Goal: Check status: Check status

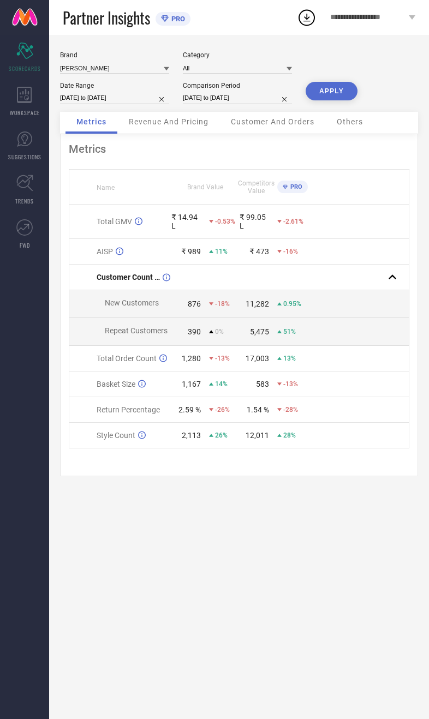
click at [148, 134] on div "Revenue And Pricing" at bounding box center [168, 123] width 101 height 22
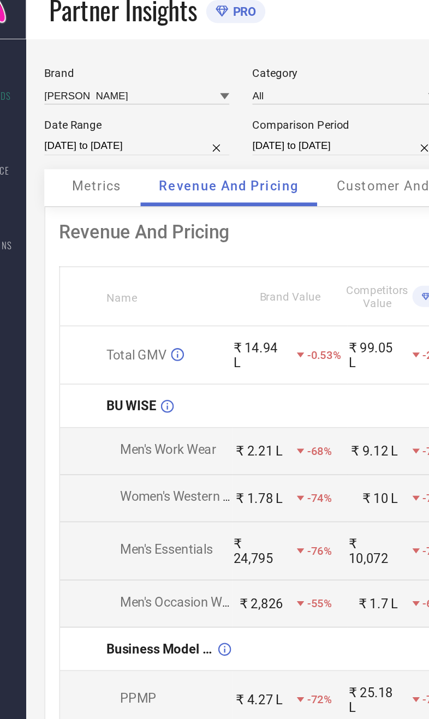
select select "8"
select select "2025"
select select "9"
select select "2025"
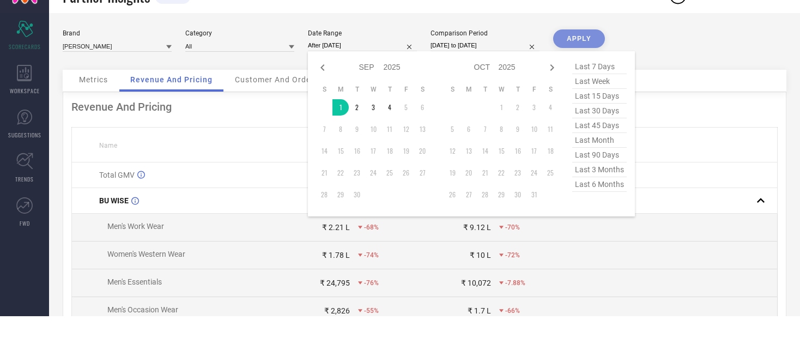
scroll to position [22, 0]
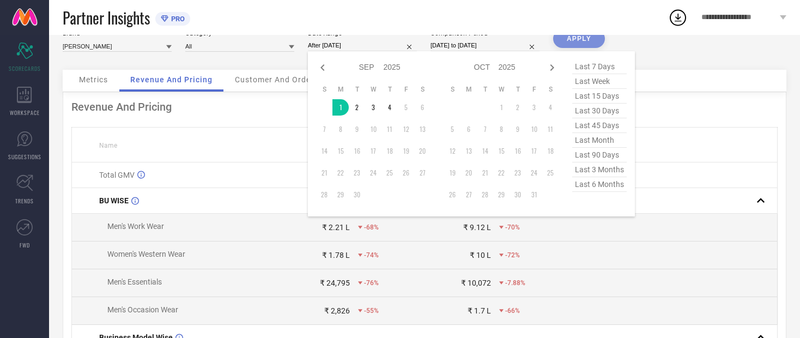
type input "[DATE] to [DATE]"
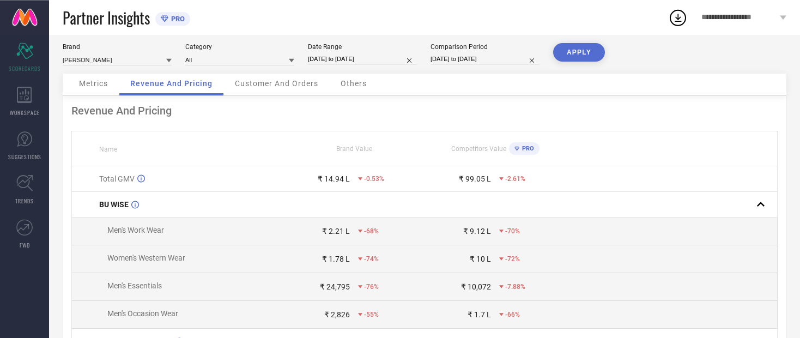
scroll to position [0, 0]
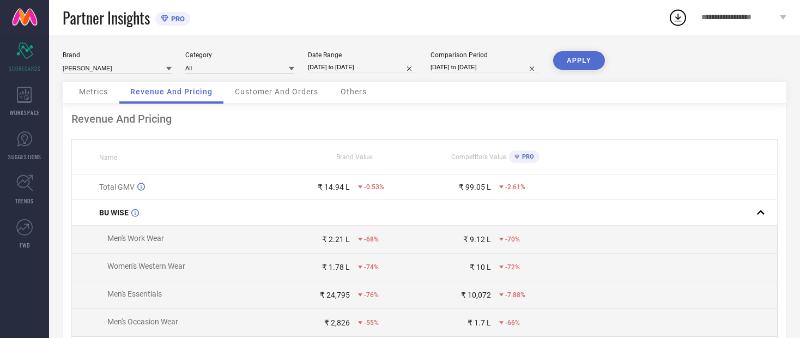
select select "8"
select select "2024"
select select "9"
select select "2024"
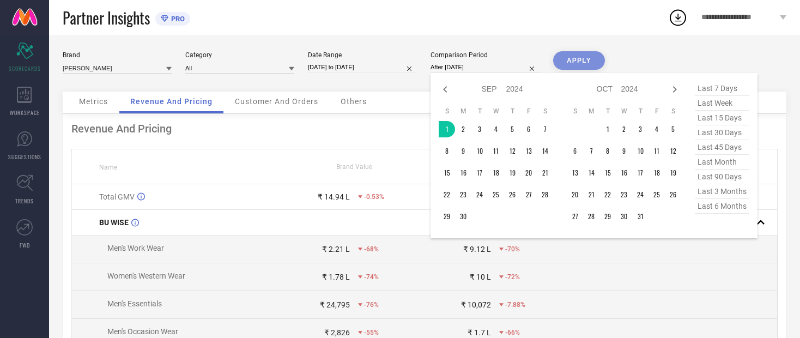
type input "[DATE] to [DATE]"
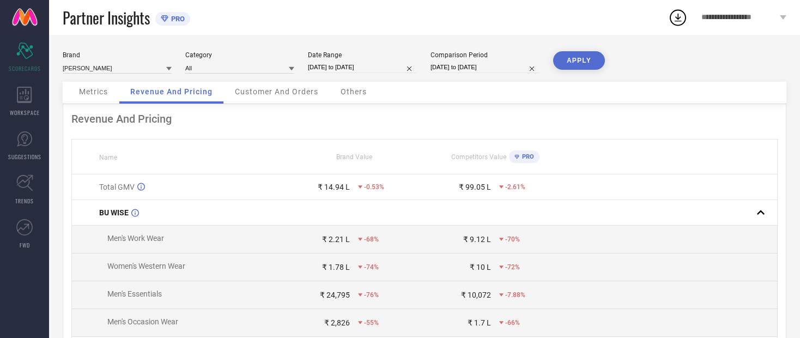
click at [428, 64] on button "APPLY" at bounding box center [579, 60] width 52 height 19
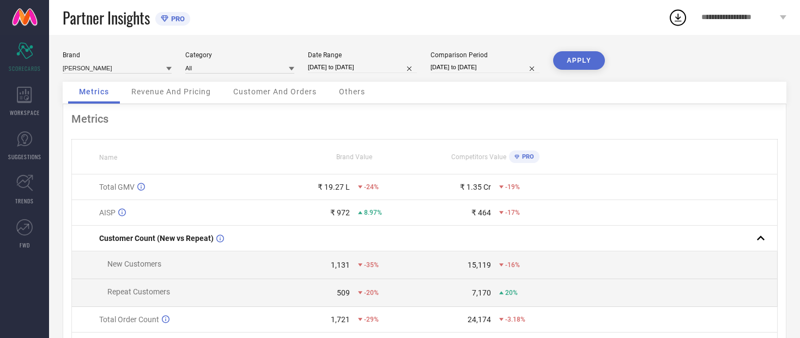
select select "8"
select select "2025"
select select "9"
select select "2025"
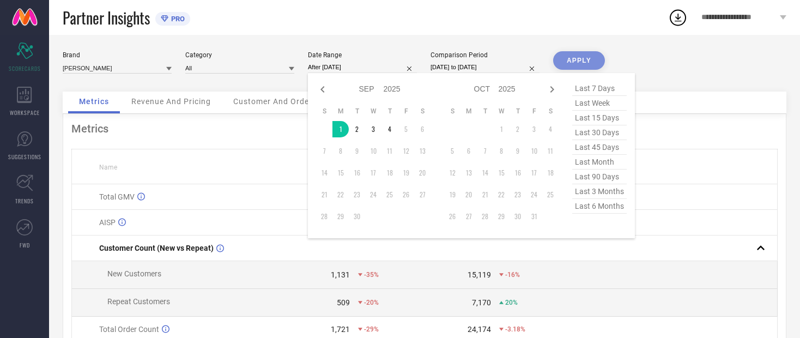
type input "[DATE] to [DATE]"
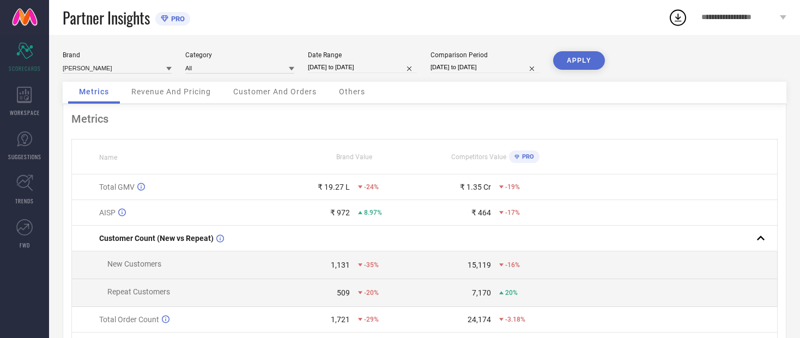
click at [428, 66] on button "APPLY" at bounding box center [579, 60] width 52 height 19
click at [358, 64] on input "[DATE] to [DATE]" at bounding box center [362, 67] width 109 height 11
select select "8"
select select "2025"
select select "9"
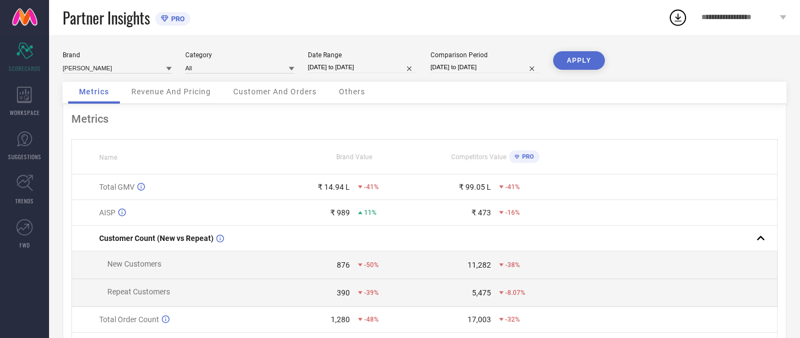
select select "2025"
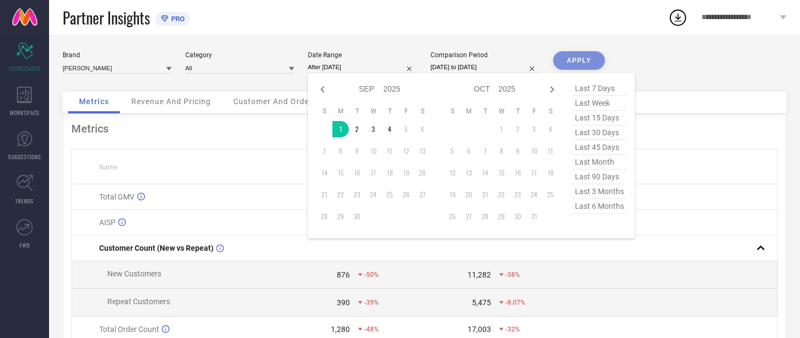
type input "[DATE] to [DATE]"
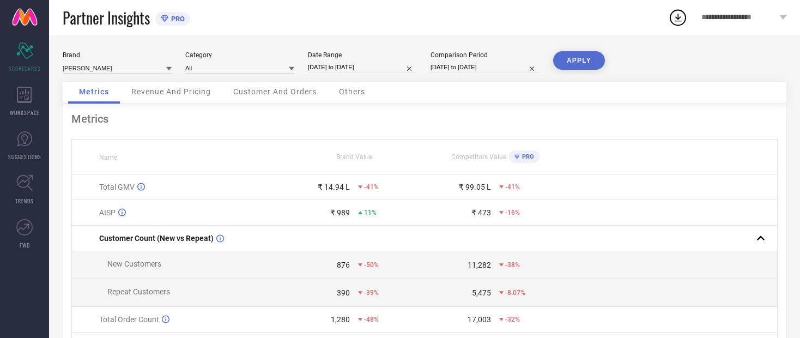
select select "8"
select select "2024"
select select "9"
select select "2024"
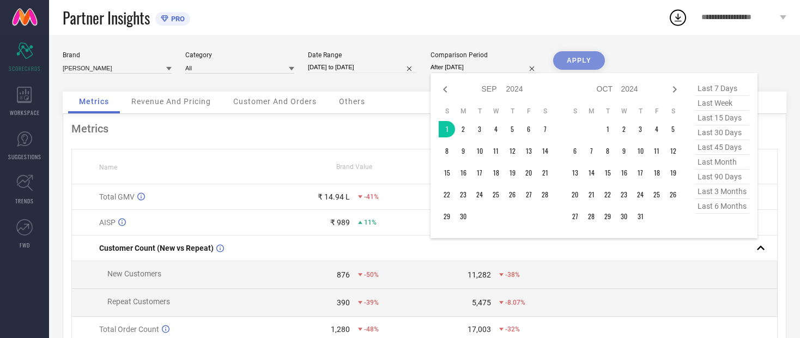
type input "[DATE] to [DATE]"
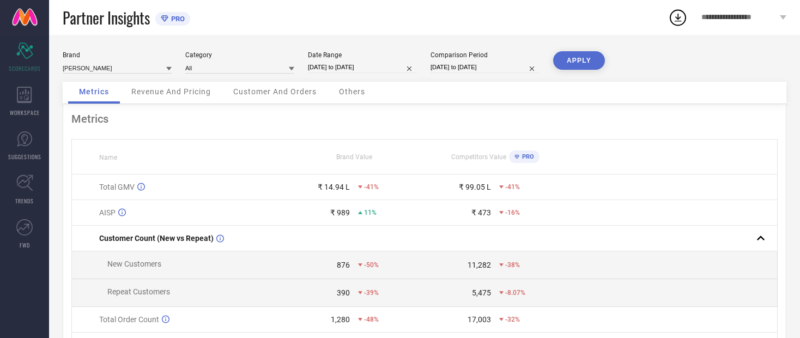
click at [428, 66] on button "APPLY" at bounding box center [579, 60] width 52 height 19
click at [155, 102] on div "Revenue And Pricing" at bounding box center [171, 93] width 101 height 22
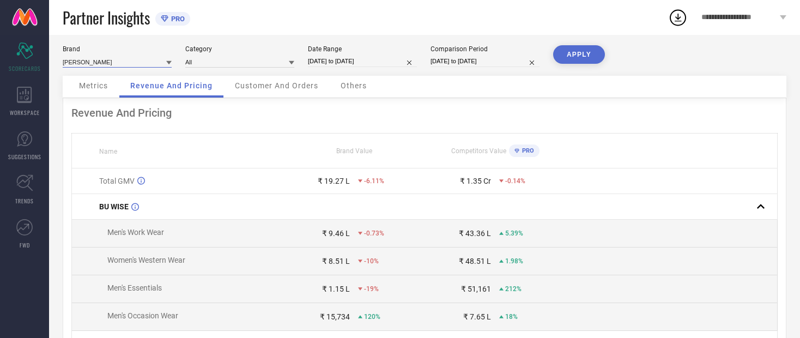
click at [82, 65] on input at bounding box center [117, 61] width 109 height 11
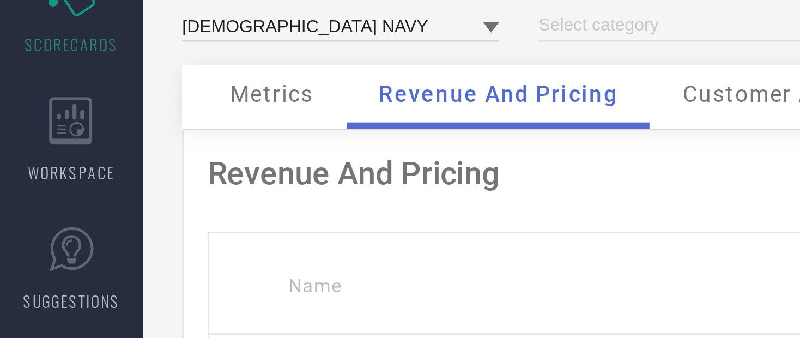
type input "All"
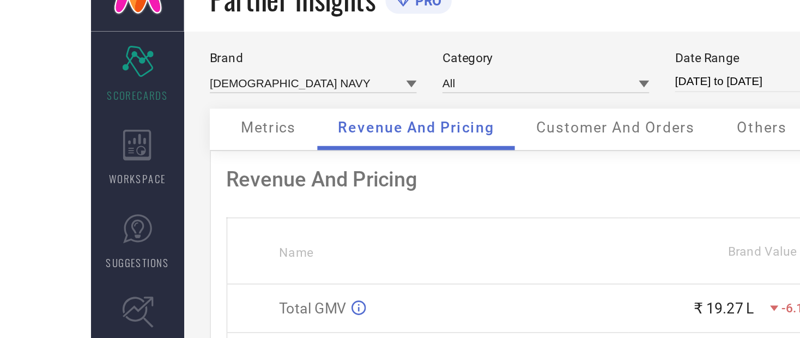
scroll to position [0, 0]
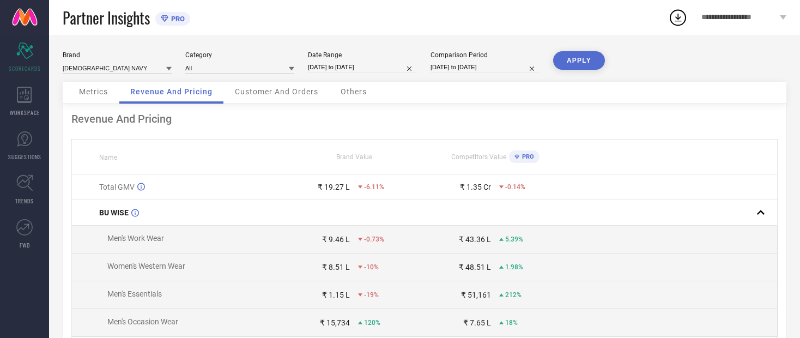
click at [428, 64] on button "APPLY" at bounding box center [579, 60] width 52 height 19
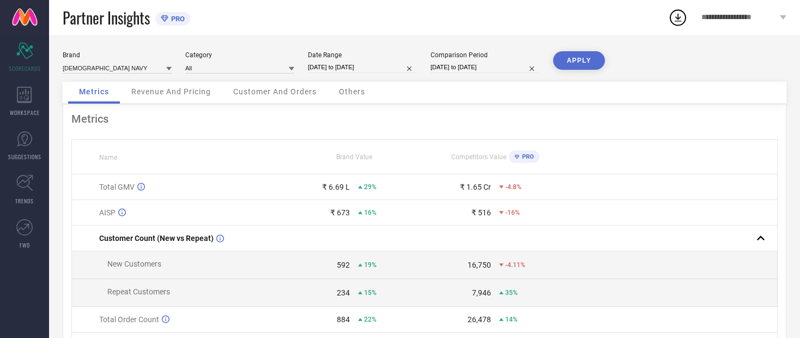
click at [152, 96] on span "Revenue And Pricing" at bounding box center [171, 91] width 80 height 9
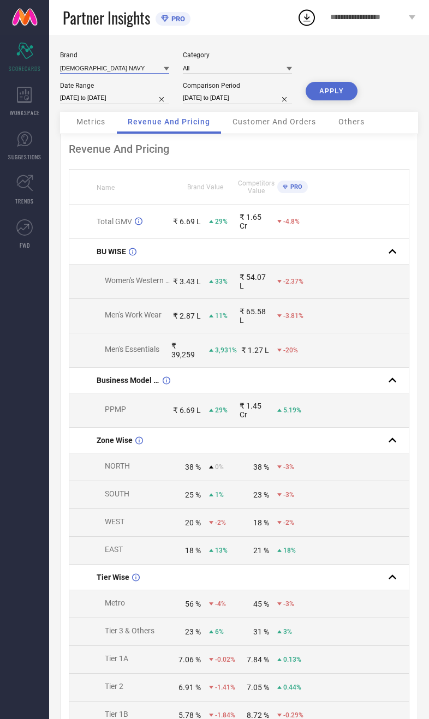
click at [121, 67] on input at bounding box center [114, 67] width 109 height 11
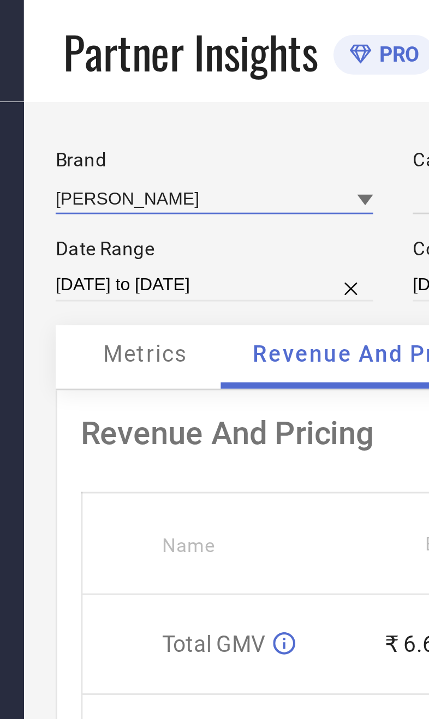
type input "All"
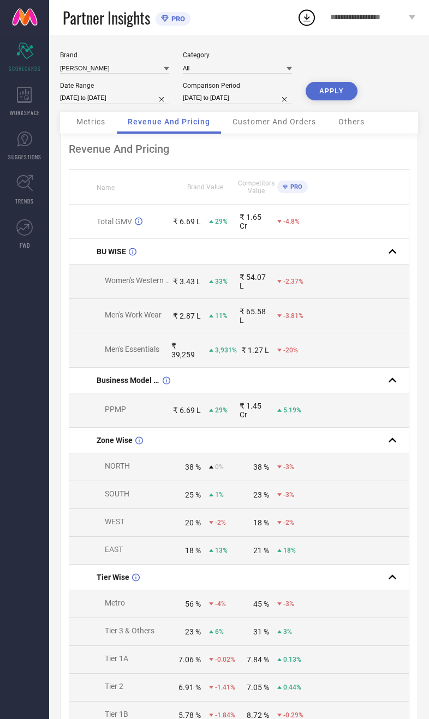
click at [347, 94] on button "APPLY" at bounding box center [331, 91] width 52 height 19
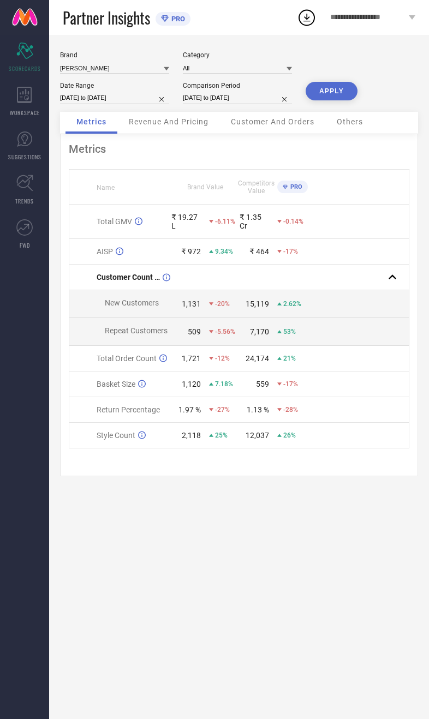
click at [179, 134] on div "Revenue And Pricing" at bounding box center [168, 123] width 101 height 22
